Goal: Find specific page/section: Find specific page/section

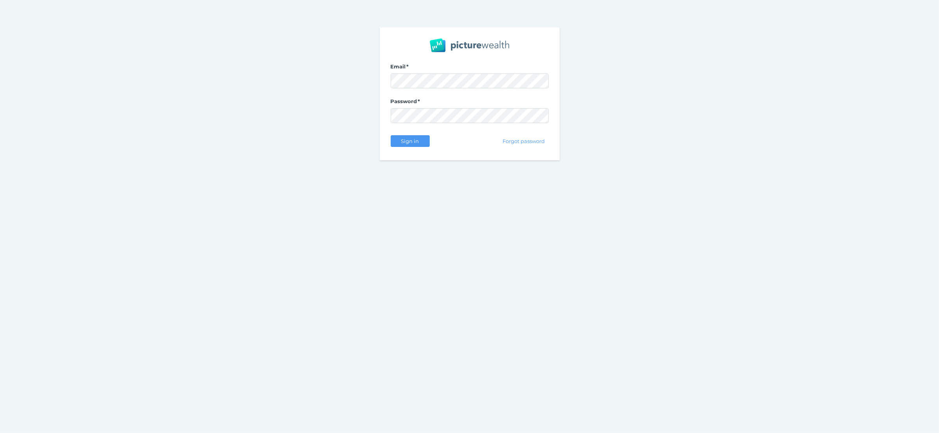
click at [409, 144] on span "Sign in" at bounding box center [410, 141] width 25 height 6
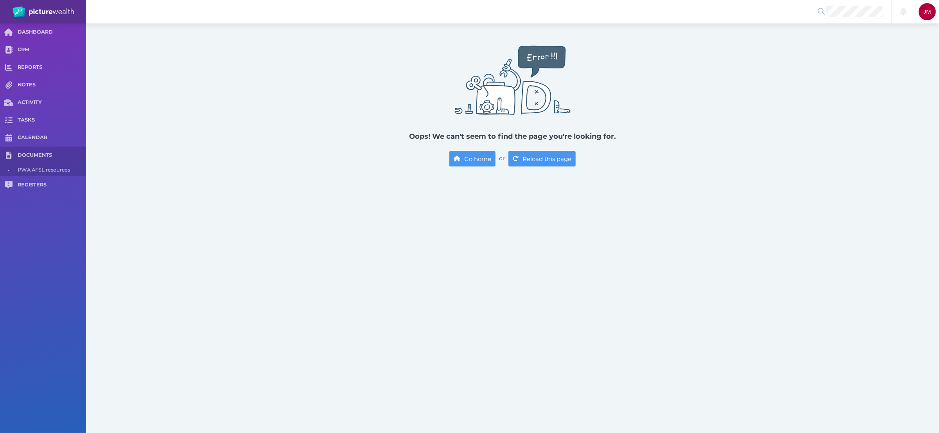
click at [23, 155] on span "DOCUMENTS" at bounding box center [52, 155] width 68 height 7
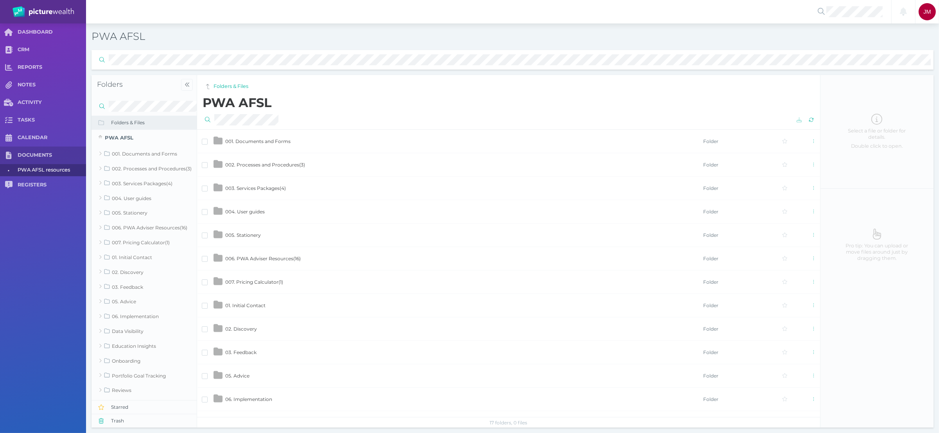
click at [255, 141] on span "001. Documents and Forms" at bounding box center [257, 141] width 65 height 6
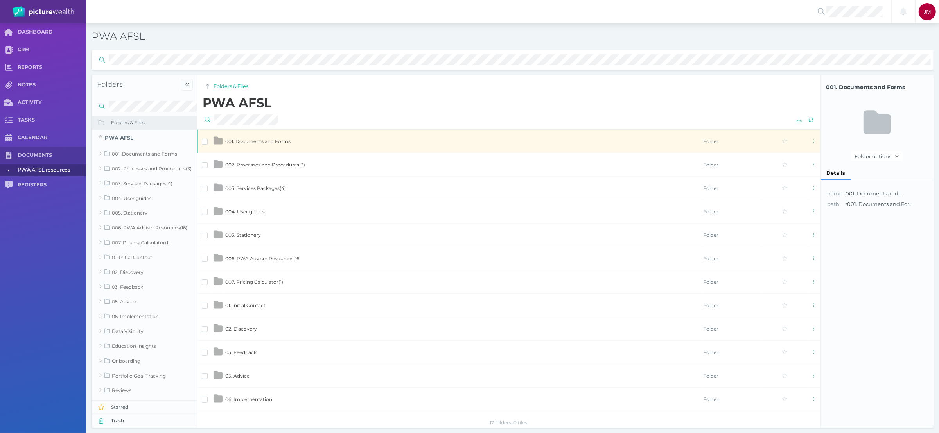
click at [255, 141] on span "001. Documents and Forms" at bounding box center [257, 141] width 65 height 6
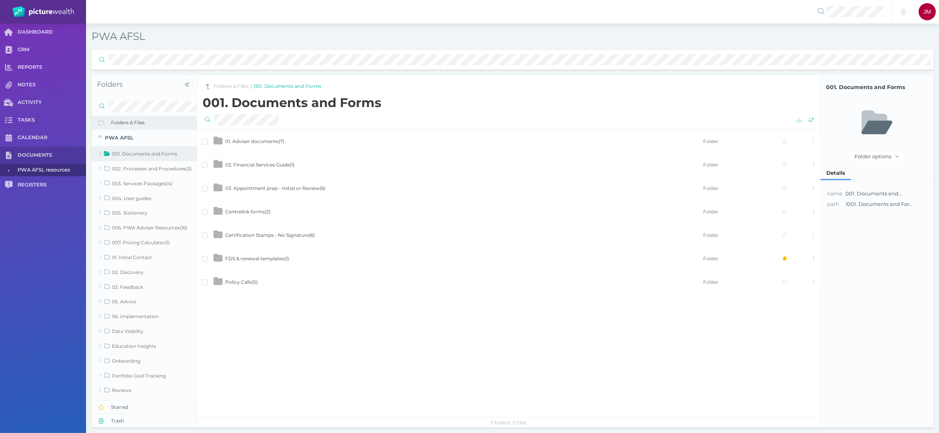
click at [259, 189] on span "03. Appointment prep - Initial or Review ( 6 )" at bounding box center [275, 188] width 100 height 6
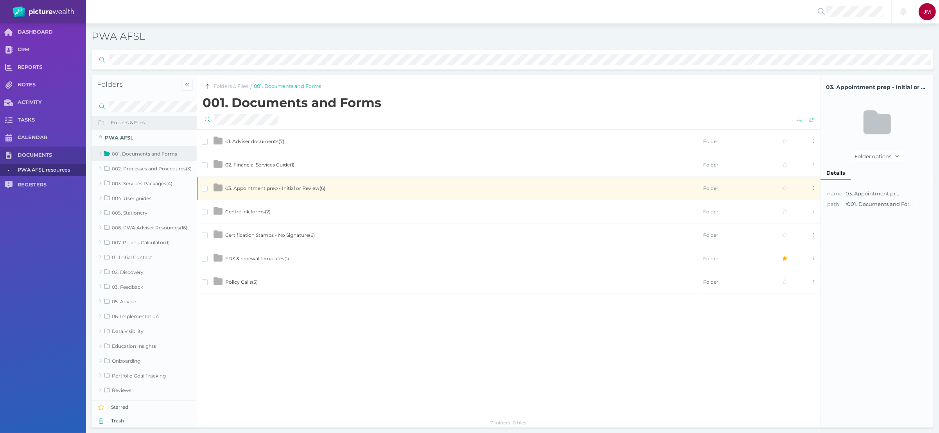
click at [259, 189] on span "03. Appointment prep - Initial or Review ( 6 )" at bounding box center [275, 188] width 100 height 6
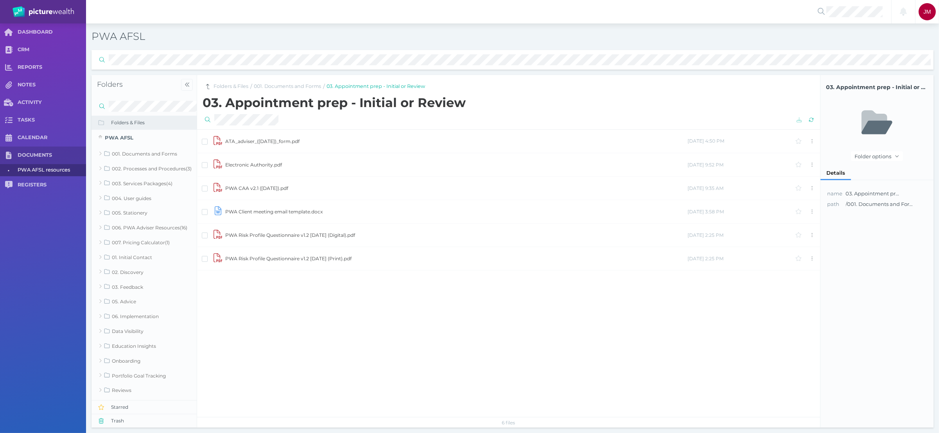
click at [259, 189] on td "PWA CAA v2.1 ([DATE]).pdf" at bounding box center [456, 188] width 462 height 23
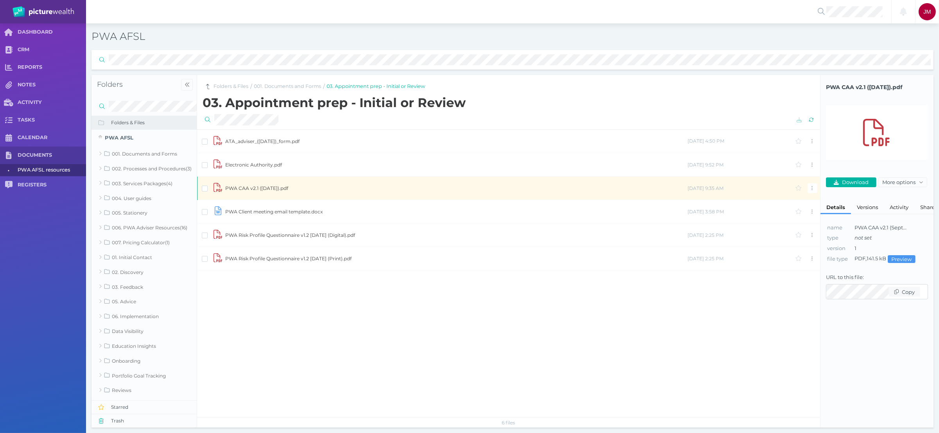
click at [259, 189] on td "PWA CAA v2.1 ([DATE]).pdf" at bounding box center [456, 188] width 462 height 23
